Goal: Task Accomplishment & Management: Manage account settings

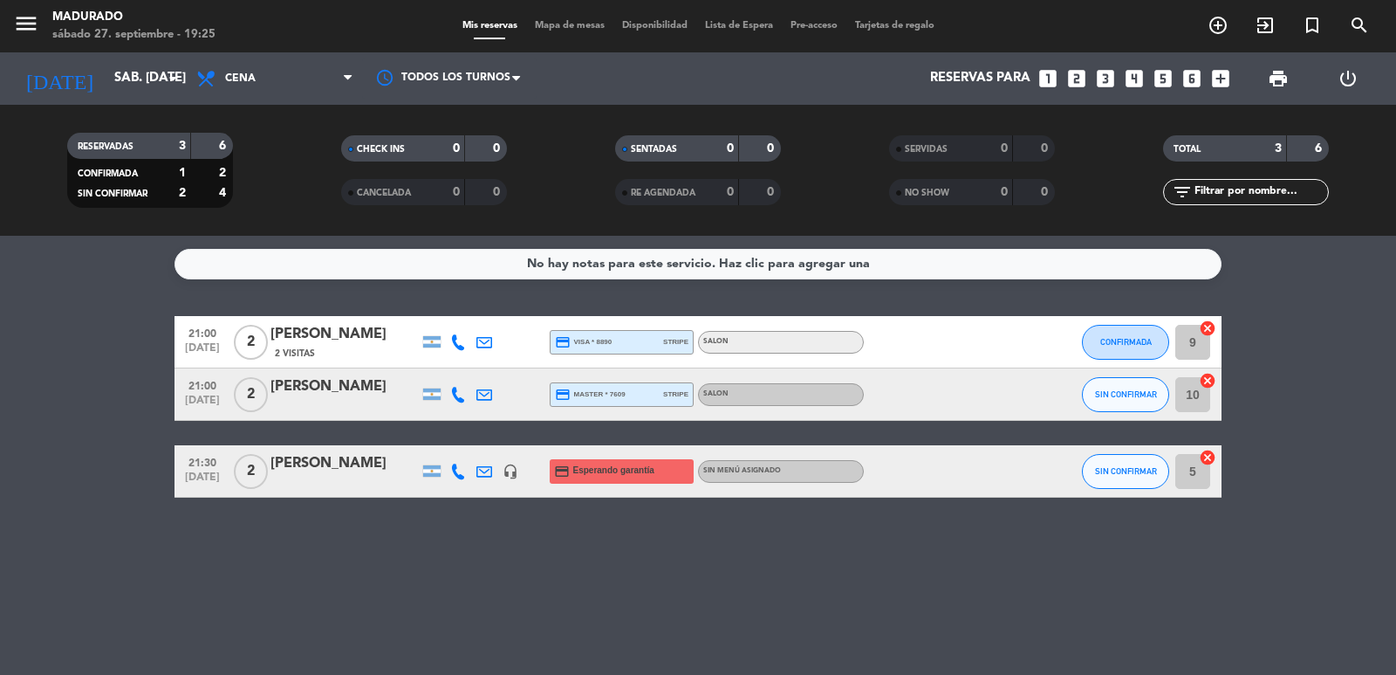
click at [1194, 391] on input "10" at bounding box center [1193, 394] width 35 height 35
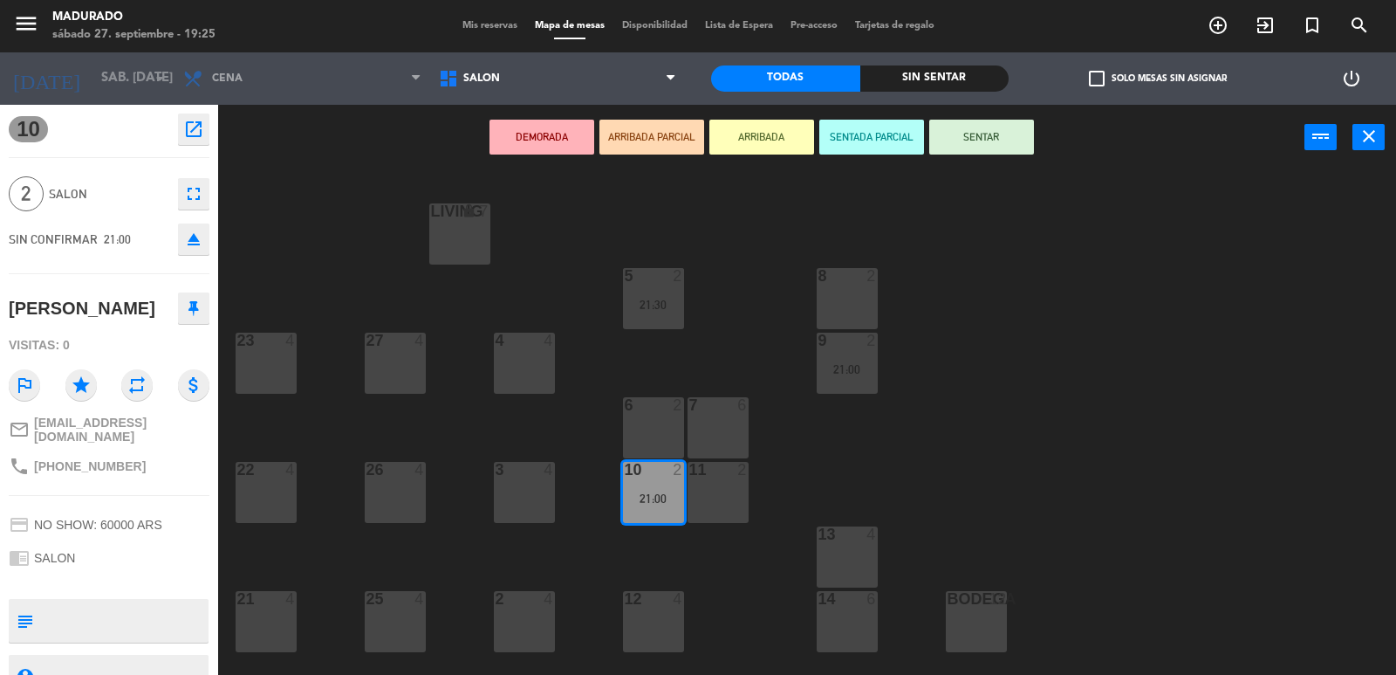
click at [886, 556] on div "LIVING lock 7 5 2 21:30 8 2 23 4 27 4 9 2 21:00 4 4 6 2 7 6 22 4 26 4 10 2 21:0…" at bounding box center [814, 424] width 1164 height 504
click at [868, 550] on div "13 4" at bounding box center [847, 556] width 61 height 61
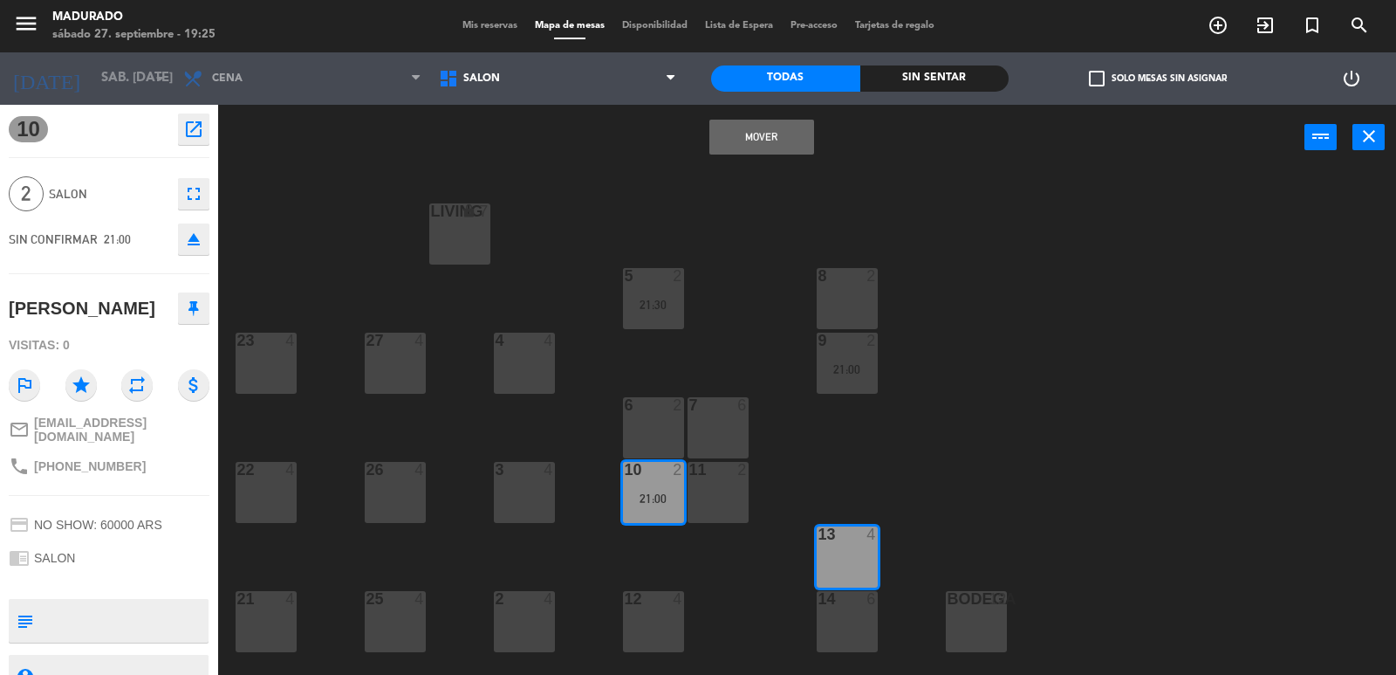
click at [750, 140] on button "Mover" at bounding box center [761, 137] width 105 height 35
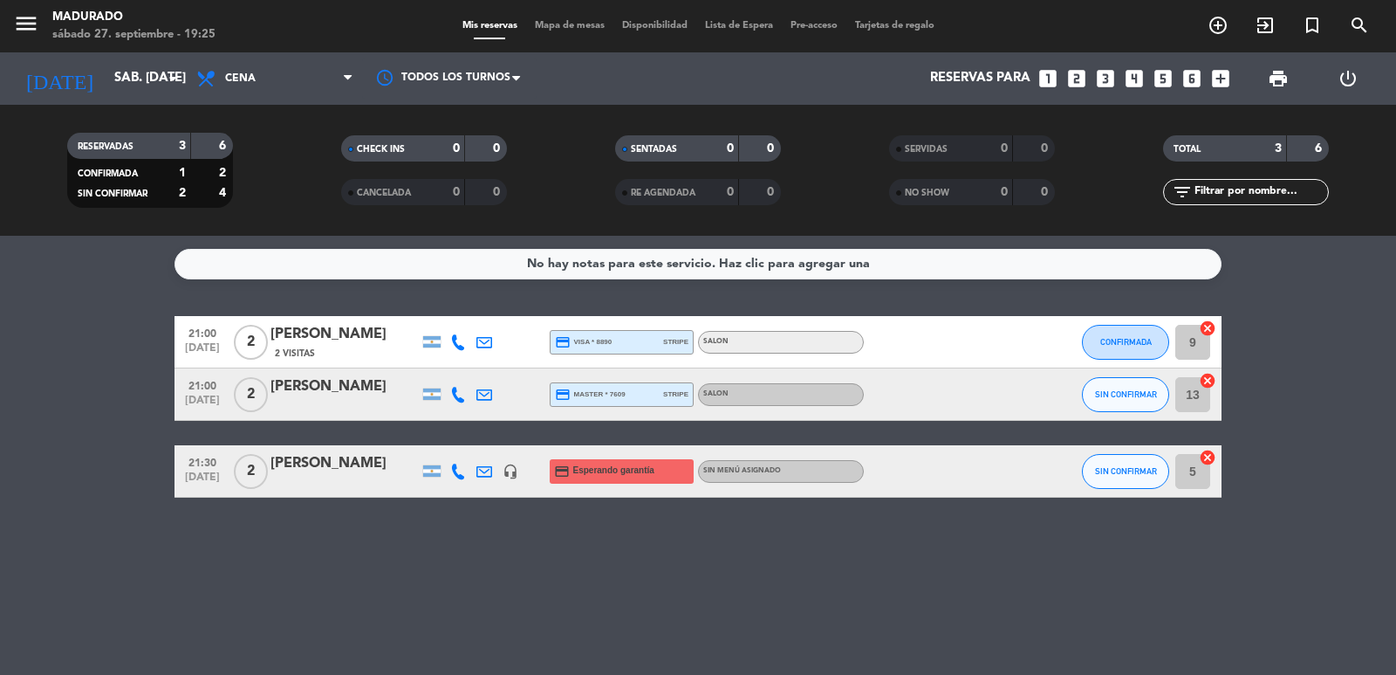
click at [1192, 476] on input "5" at bounding box center [1193, 471] width 35 height 35
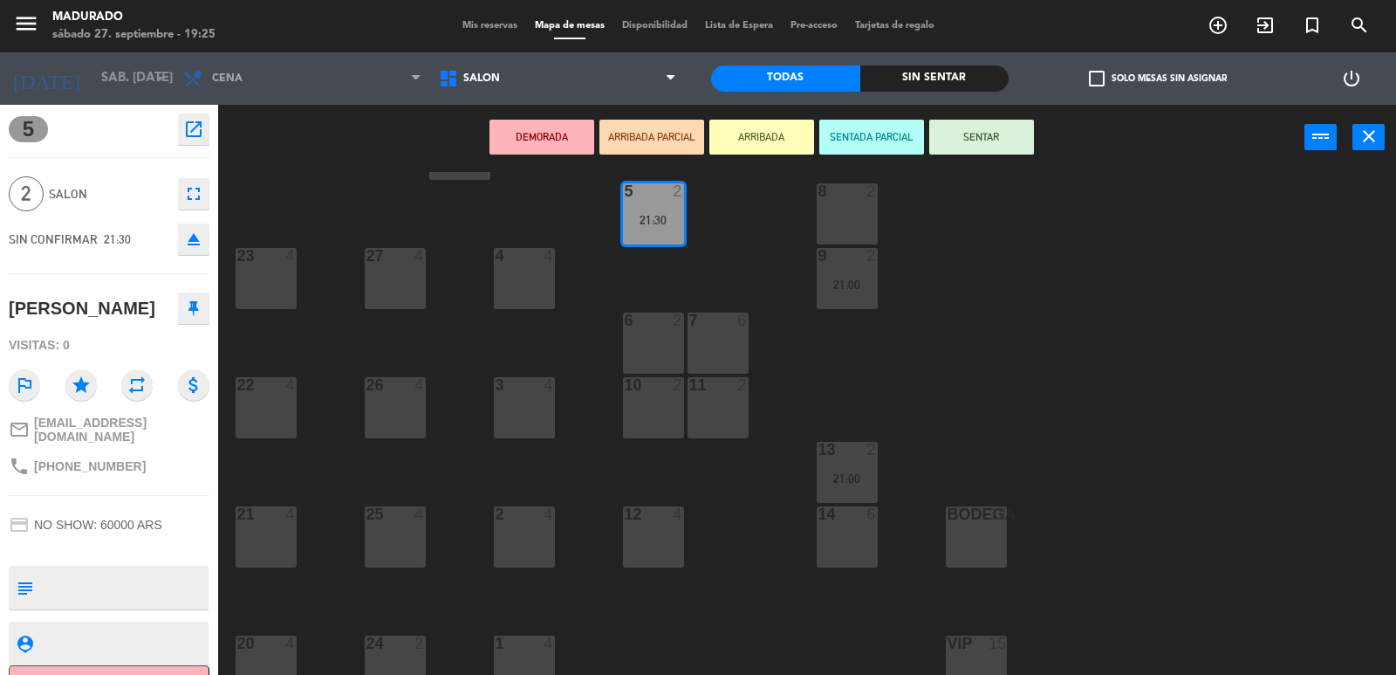
scroll to position [87, 0]
click at [518, 650] on div "1 4" at bounding box center [524, 663] width 61 height 61
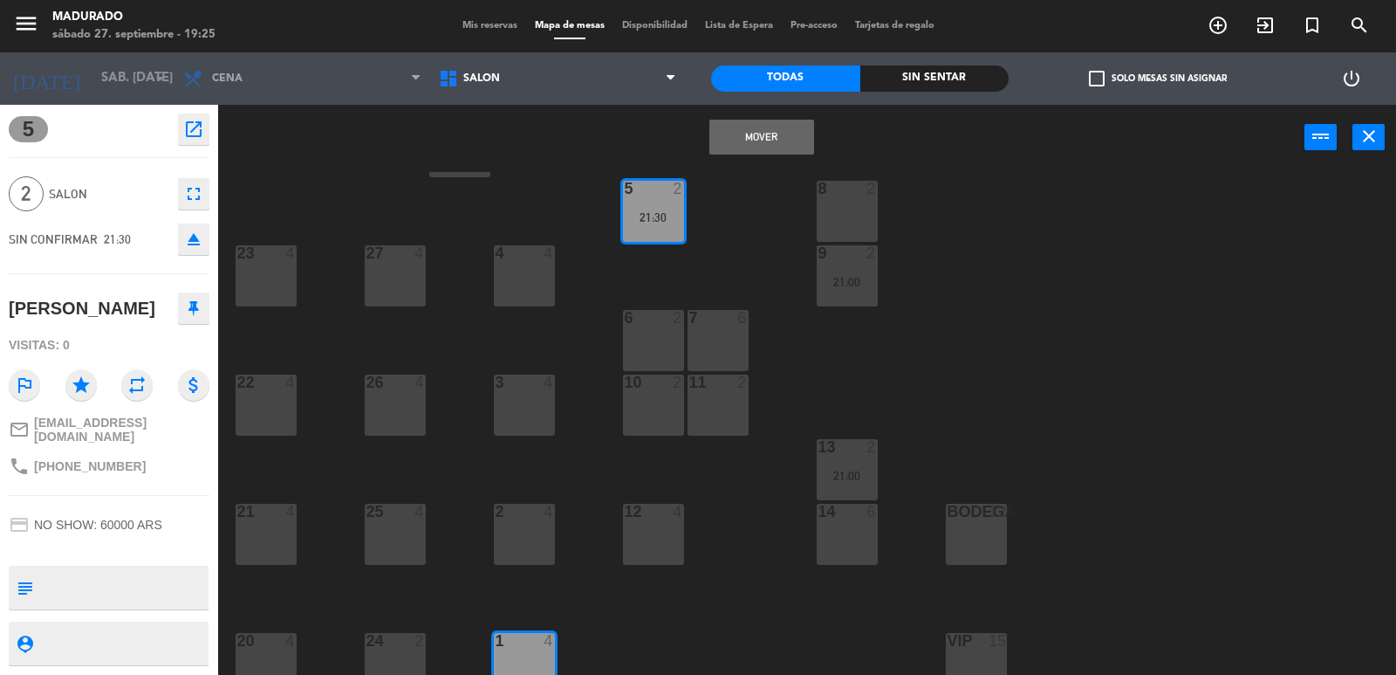
drag, startPoint x: 771, startPoint y: 142, endPoint x: 760, endPoint y: 159, distance: 19.6
click at [771, 143] on button "Mover" at bounding box center [761, 137] width 105 height 35
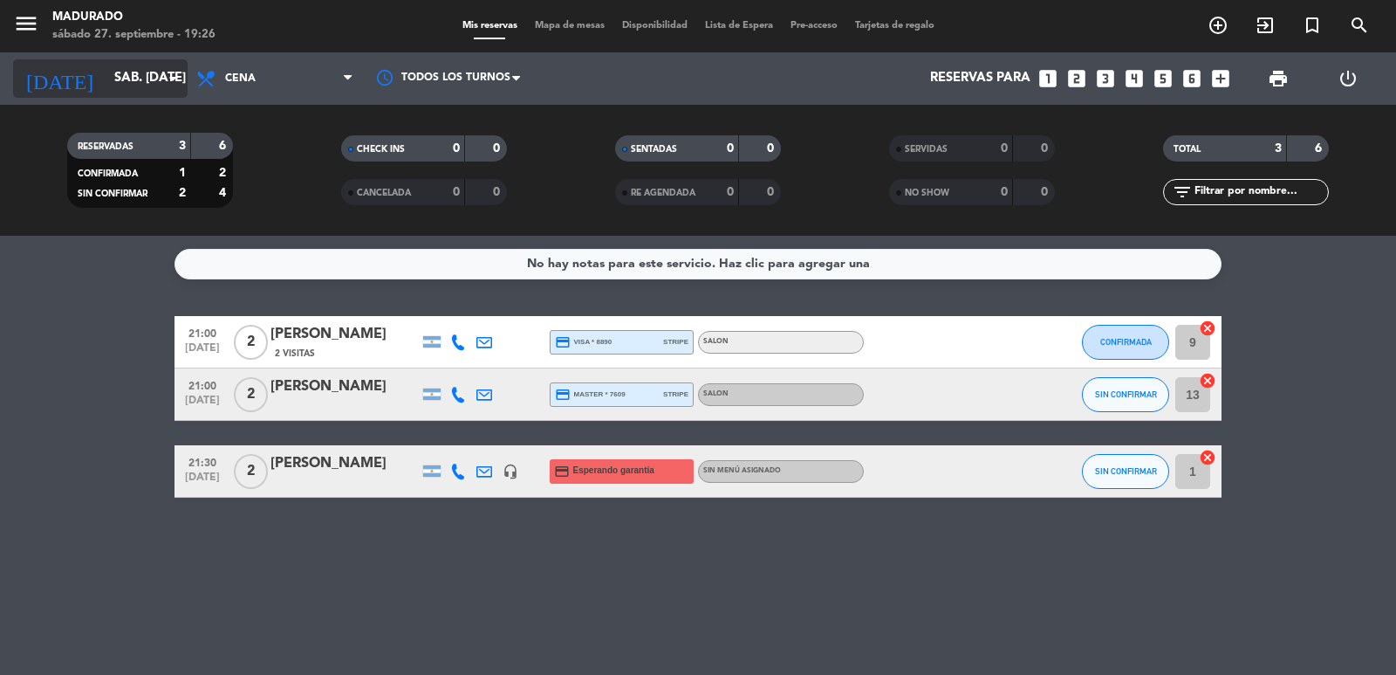
click at [110, 86] on input "sáb. [DATE]" at bounding box center [190, 78] width 168 height 33
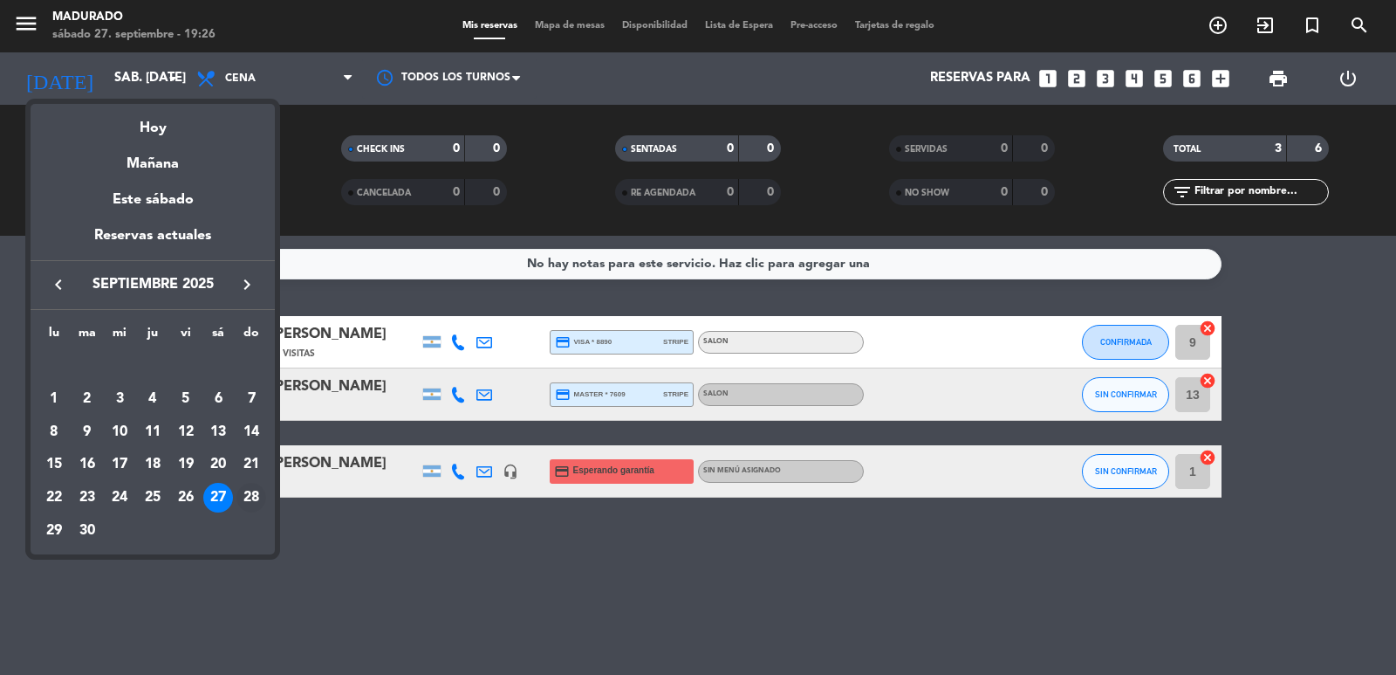
click at [247, 501] on div "28" at bounding box center [251, 498] width 30 height 30
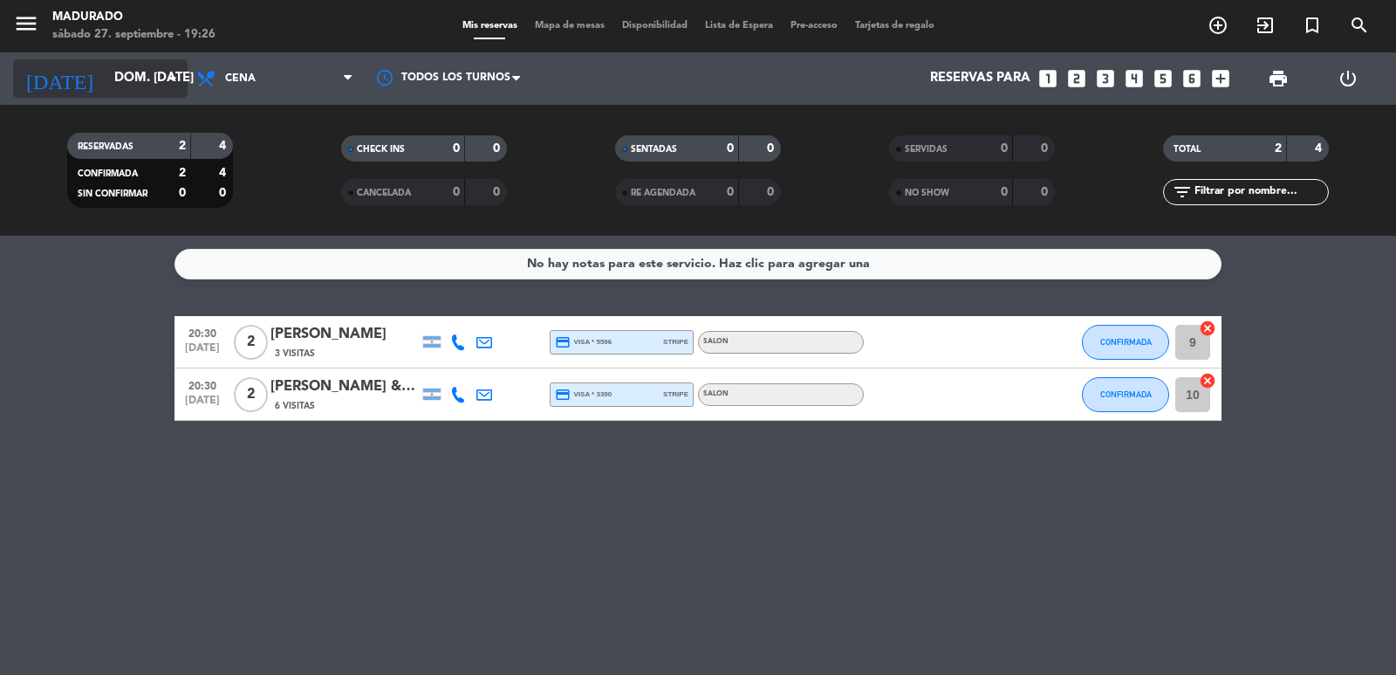
click at [151, 86] on input "dom. [DATE]" at bounding box center [190, 78] width 168 height 33
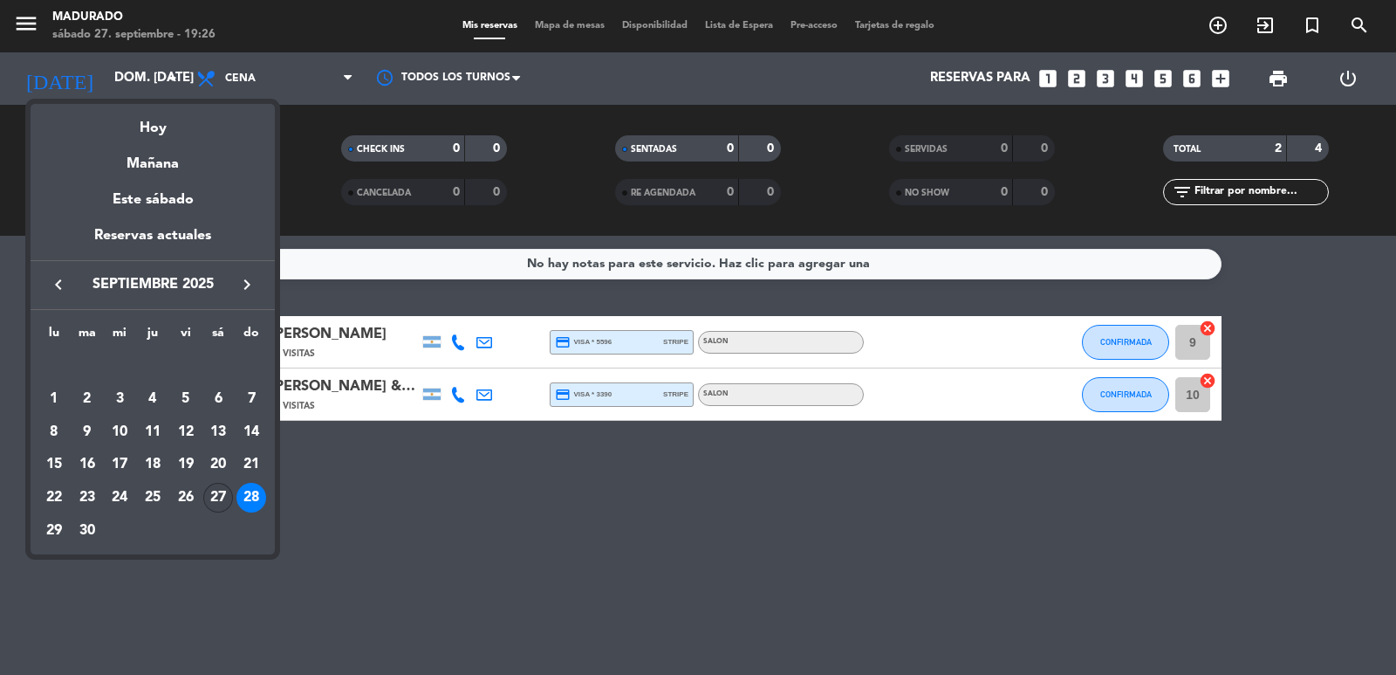
click at [219, 497] on div "27" at bounding box center [218, 498] width 30 height 30
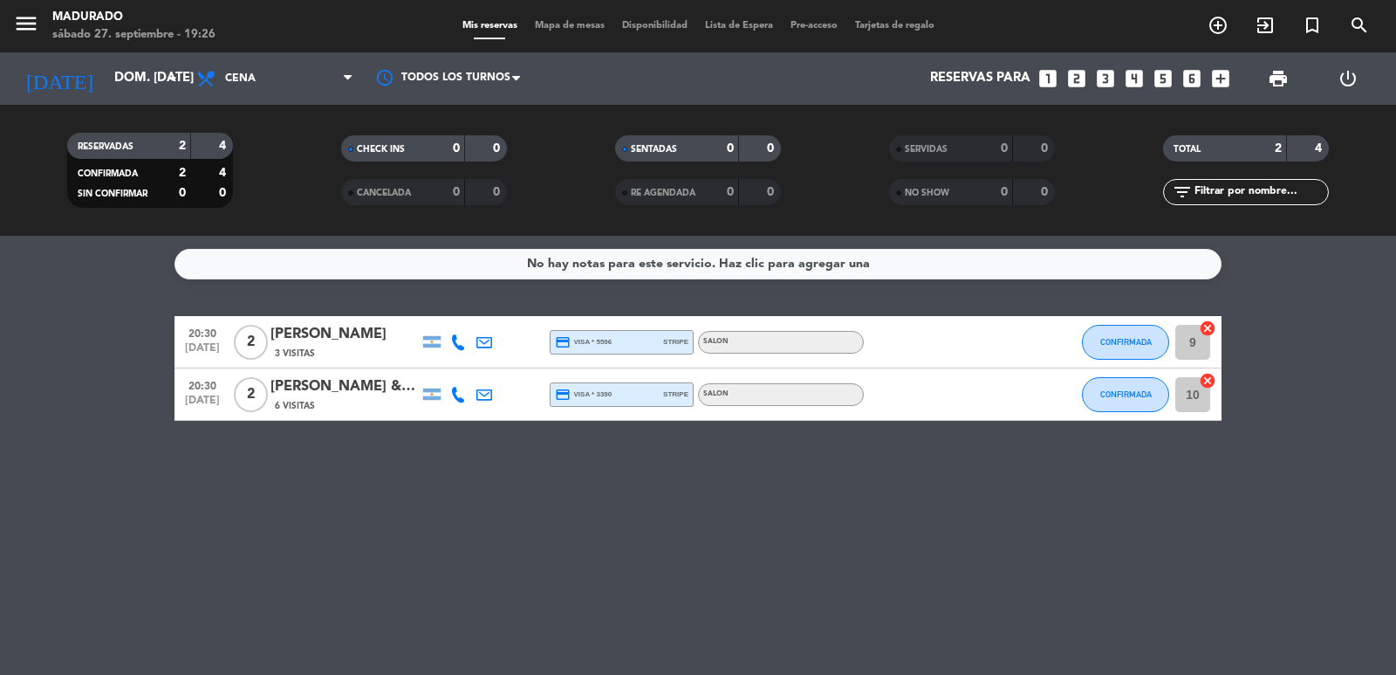
type input "sáb. [DATE]"
